Goal: Task Accomplishment & Management: Complete application form

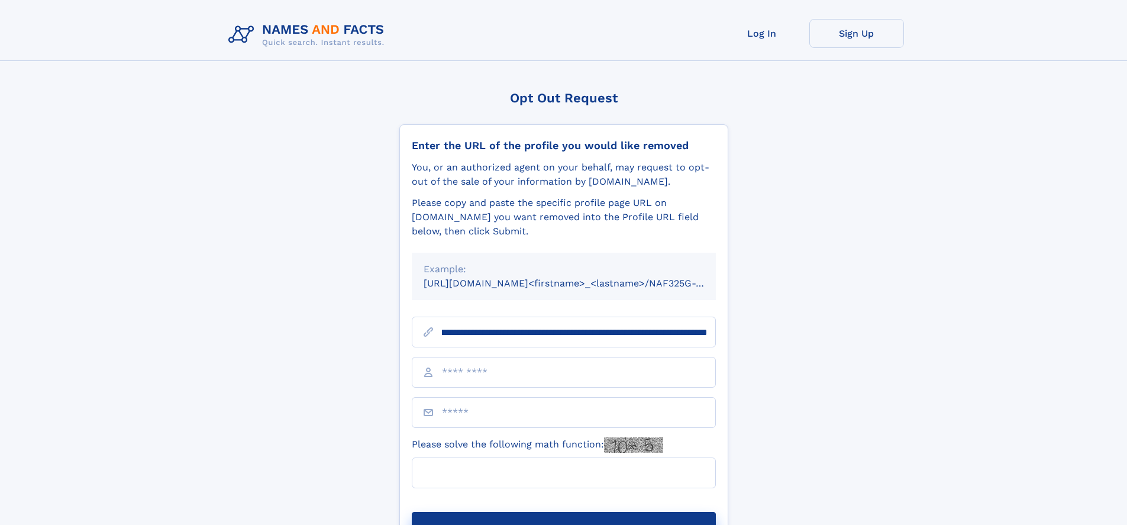
scroll to position [0, 158]
type input "**********"
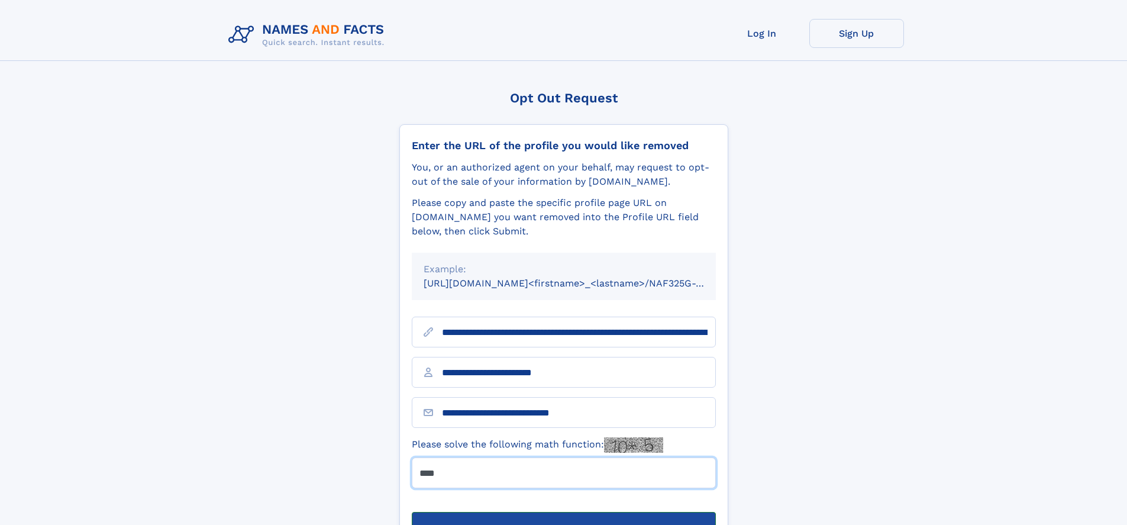
type input "****"
click at [563, 512] on button "Submit Opt Out Request" at bounding box center [564, 531] width 304 height 38
